Goal: Transaction & Acquisition: Purchase product/service

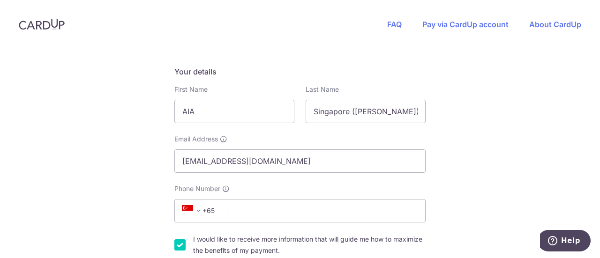
scroll to position [237, 0]
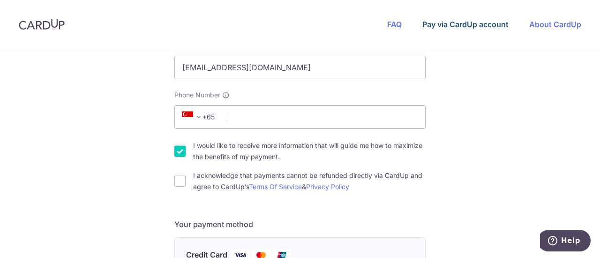
click at [435, 27] on link "Pay via CardUp account" at bounding box center [465, 24] width 86 height 9
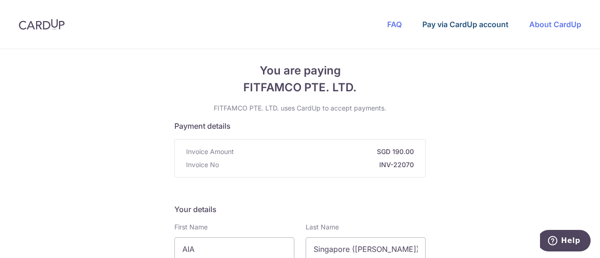
scroll to position [0, 0]
